Goal: Information Seeking & Learning: Learn about a topic

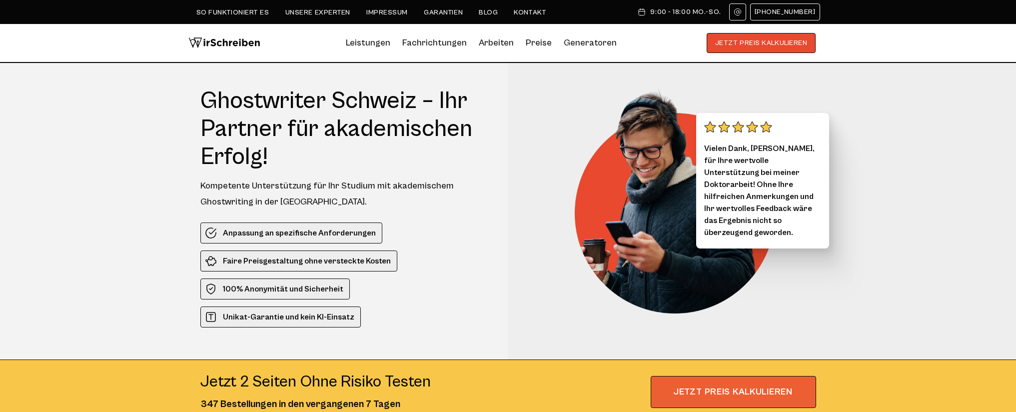
click at [751, 393] on span "JETZT PREIS KALKULIEREN" at bounding box center [733, 392] width 165 height 32
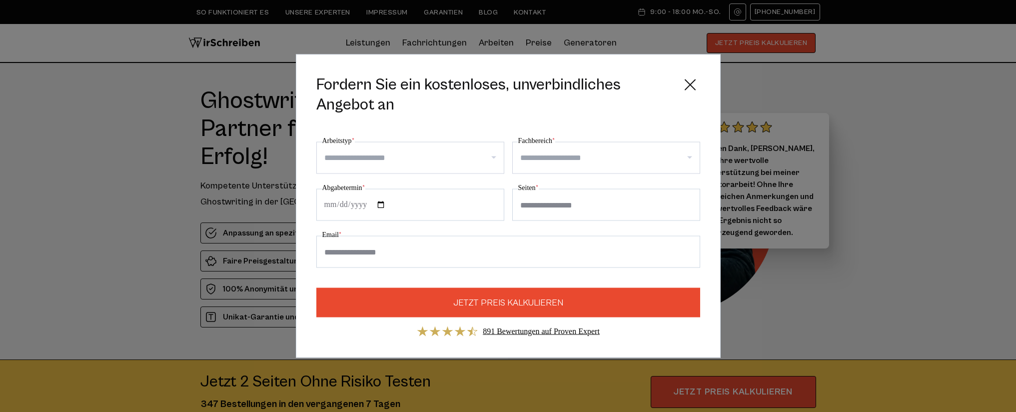
click at [686, 90] on icon at bounding box center [690, 85] width 20 height 20
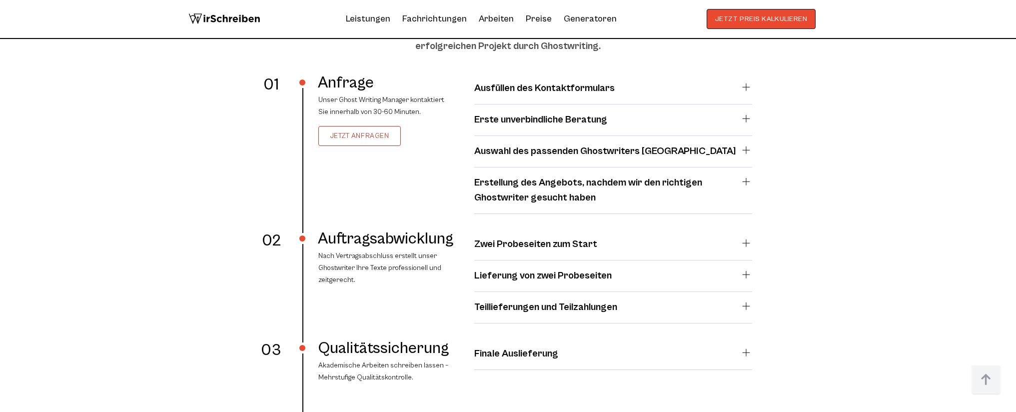
scroll to position [1665, 0]
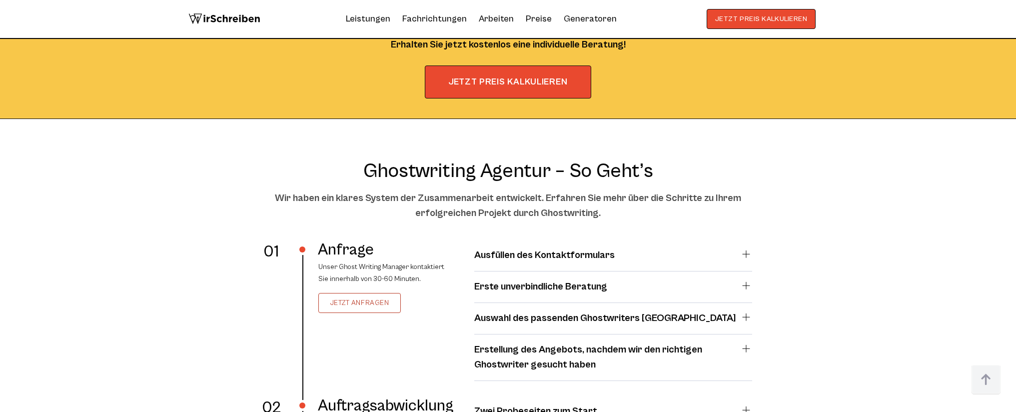
click at [748, 255] on summary "Ausfüllen des Kontaktformulars" at bounding box center [613, 255] width 278 height 15
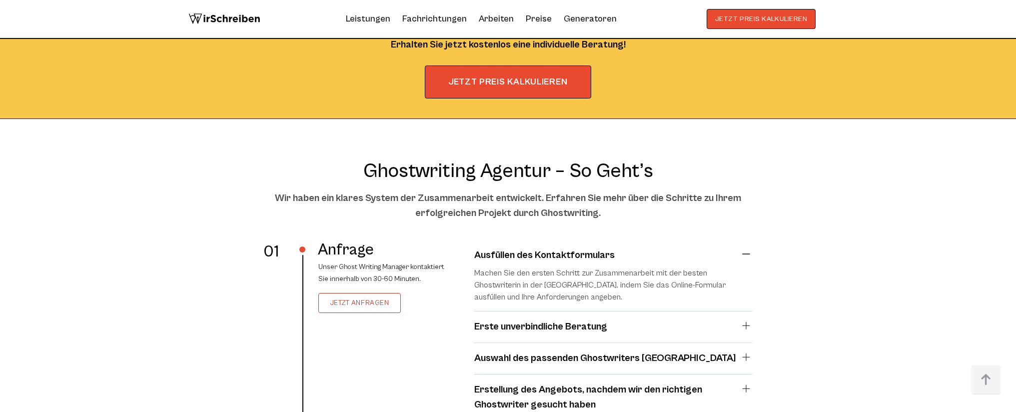
scroll to position [1832, 0]
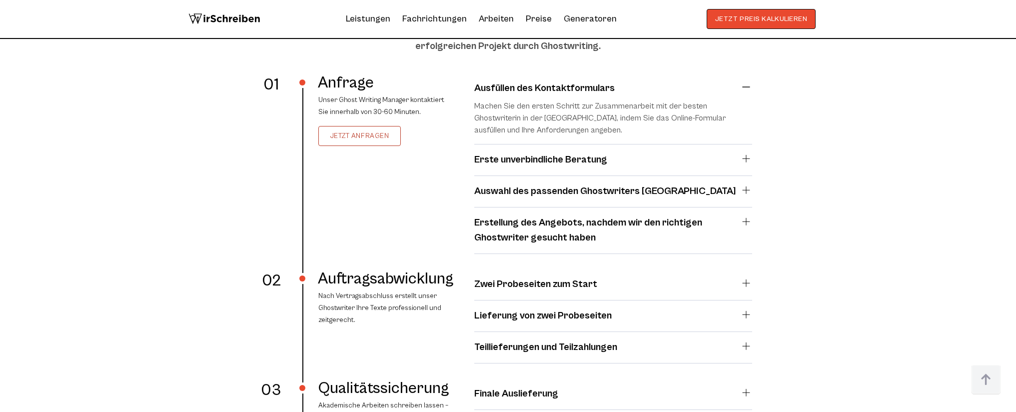
click at [746, 158] on summary "Erste unverbindliche Beratung" at bounding box center [613, 159] width 278 height 15
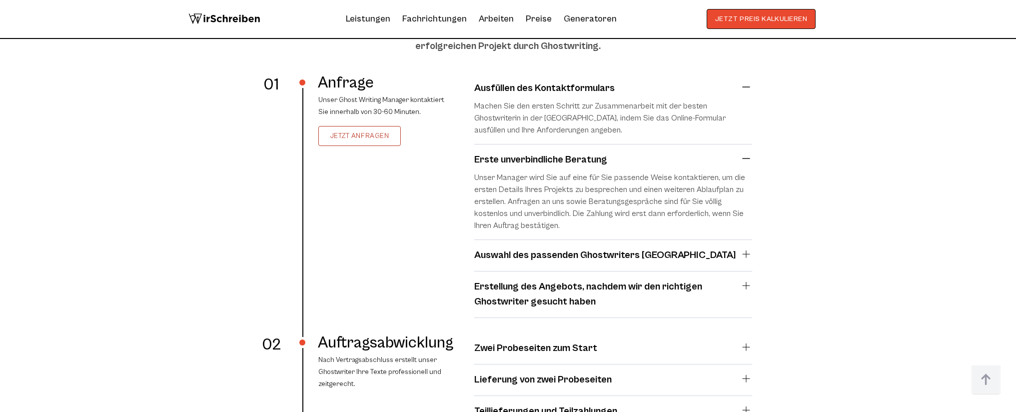
click at [749, 256] on summary "Auswahl des passenden Ghostwriters [GEOGRAPHIC_DATA]" at bounding box center [613, 255] width 278 height 15
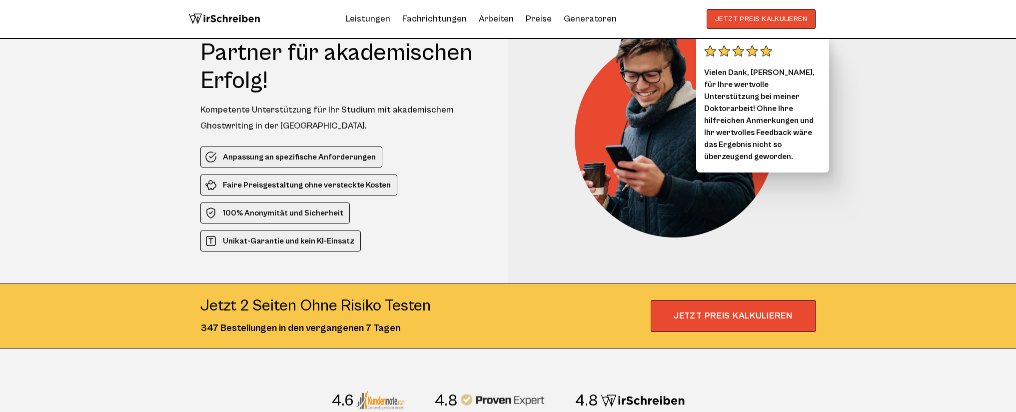
scroll to position [0, 0]
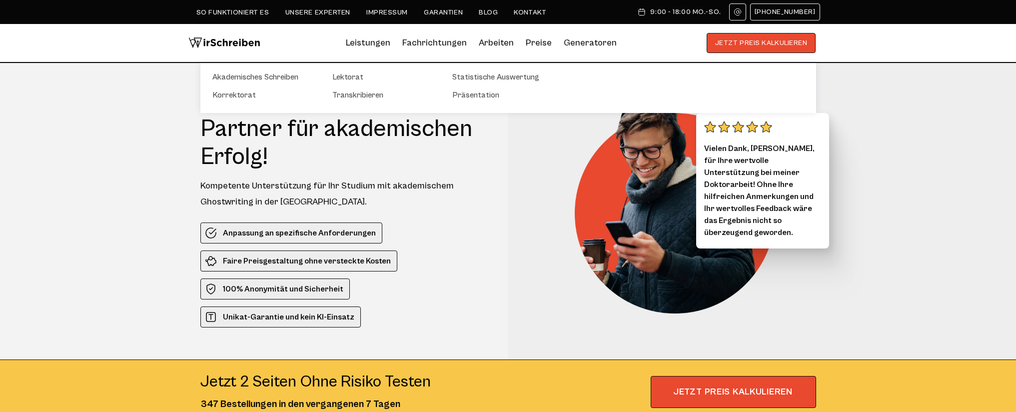
click at [366, 42] on li "Leistungen Akademisches Schreiben Korrektorat Lektorat Transkribieren Statistis…" at bounding box center [368, 43] width 44 height 16
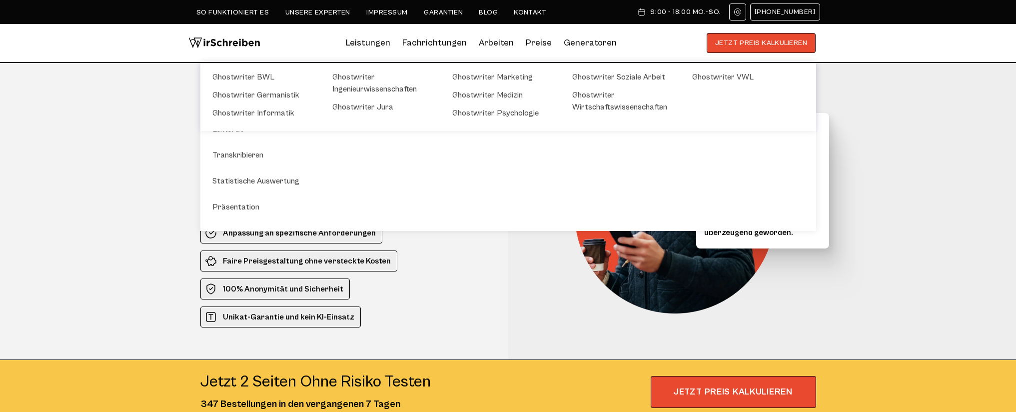
click at [433, 41] on link "Fachrichtungen" at bounding box center [434, 43] width 64 height 16
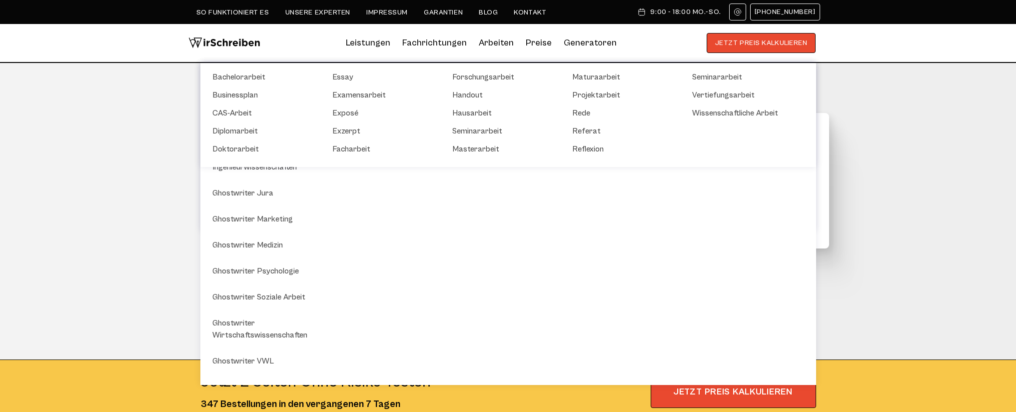
click at [490, 44] on li "Arbeiten Bachelorarbeit Businessplan CAS-Arbeit Diplomarbeit Doktorarbeit Essay…" at bounding box center [496, 43] width 35 height 16
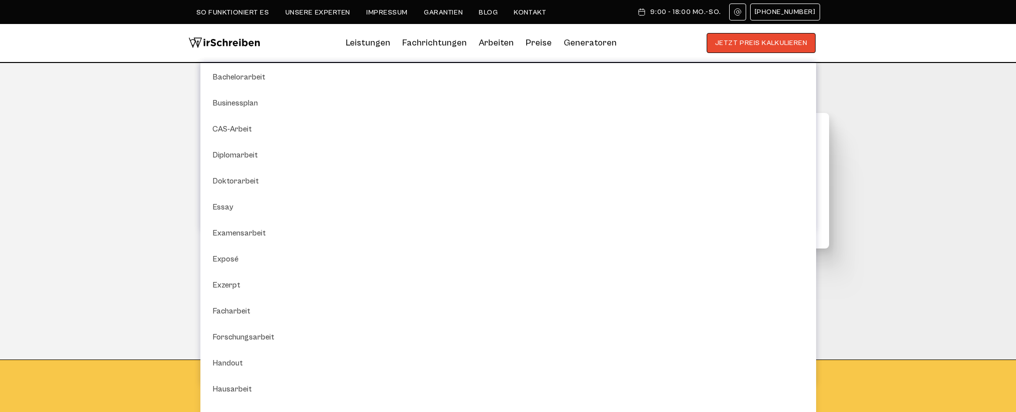
click at [540, 41] on link "Preise" at bounding box center [539, 42] width 26 height 10
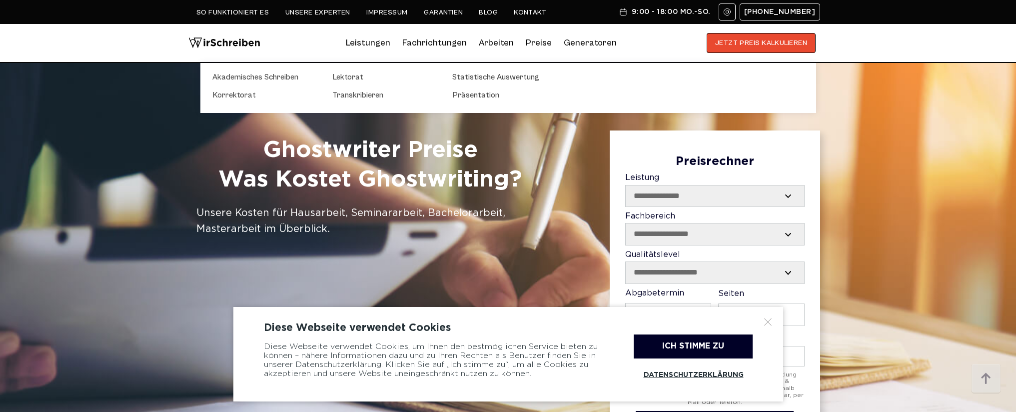
click at [371, 40] on link "Leistungen" at bounding box center [368, 43] width 44 height 16
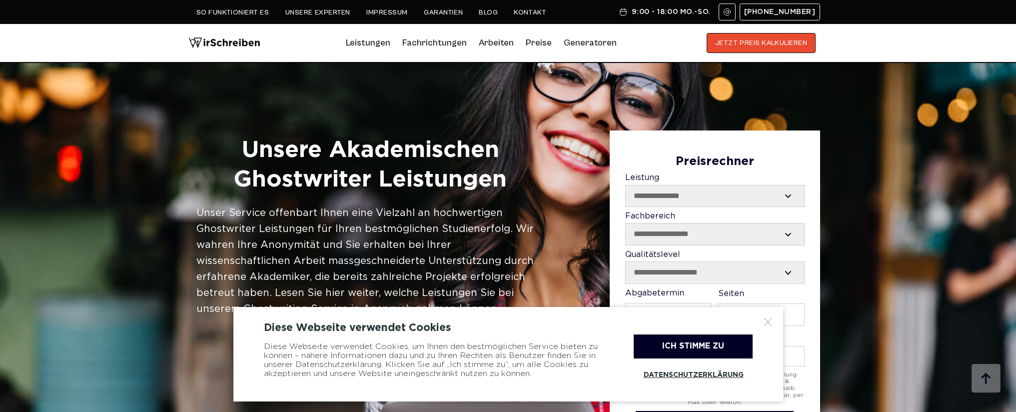
click at [863, 192] on div "**********" at bounding box center [508, 269] width 1016 height 412
click at [764, 322] on div at bounding box center [768, 322] width 10 height 10
